Goal: Information Seeking & Learning: Learn about a topic

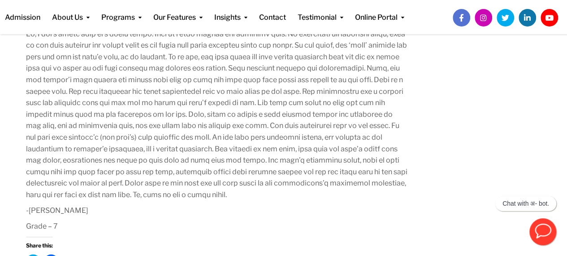
scroll to position [416, 0]
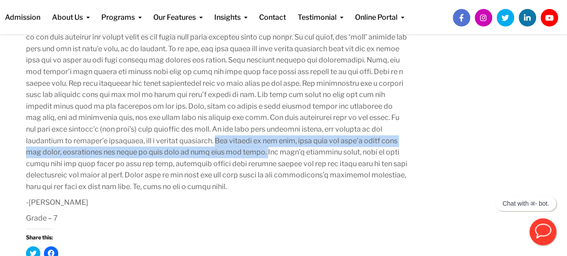
drag, startPoint x: 222, startPoint y: 141, endPoint x: 265, endPoint y: 148, distance: 42.7
click at [264, 150] on p at bounding box center [217, 106] width 382 height 172
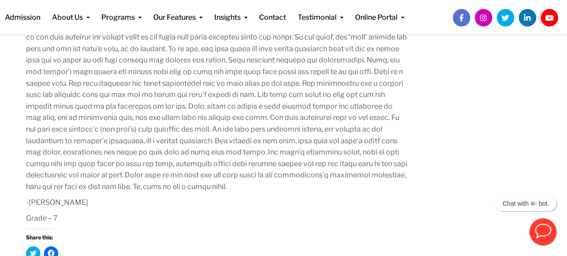
drag, startPoint x: 251, startPoint y: 141, endPoint x: 222, endPoint y: 173, distance: 43.2
click at [222, 173] on p at bounding box center [217, 106] width 382 height 172
drag, startPoint x: 223, startPoint y: 138, endPoint x: 249, endPoint y: 158, distance: 32.8
click at [244, 187] on p at bounding box center [217, 106] width 382 height 172
copy p "The redness of the rose, made with the bird’s blood from the heart, represented…"
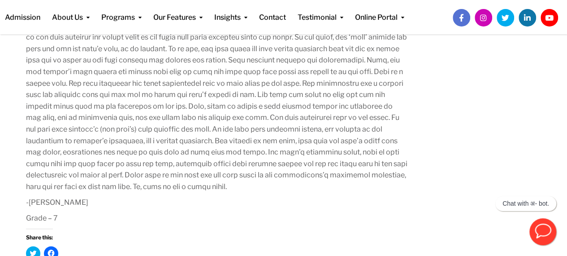
click at [267, 145] on p at bounding box center [217, 106] width 382 height 172
click at [247, 149] on p at bounding box center [217, 106] width 382 height 172
drag, startPoint x: 243, startPoint y: 169, endPoint x: 235, endPoint y: 175, distance: 10.2
click at [235, 175] on p at bounding box center [217, 106] width 382 height 172
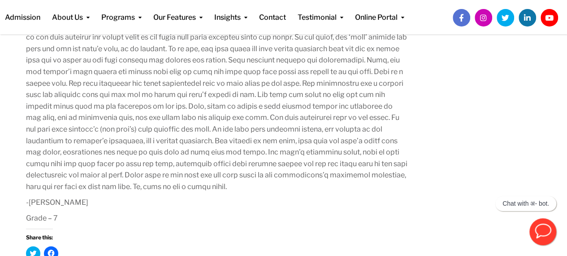
click at [234, 214] on p "Grade – 7" at bounding box center [217, 218] width 382 height 12
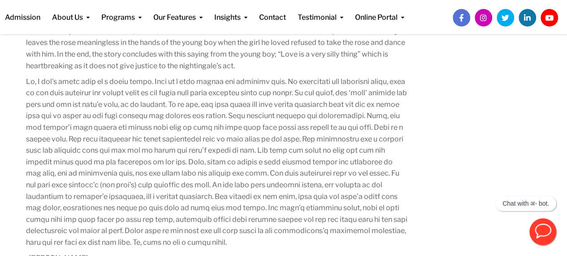
scroll to position [350, 0]
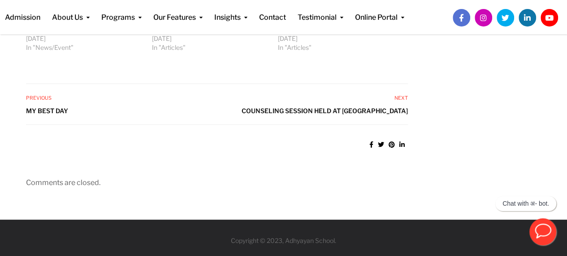
scroll to position [709, 0]
